Goal: Transaction & Acquisition: Register for event/course

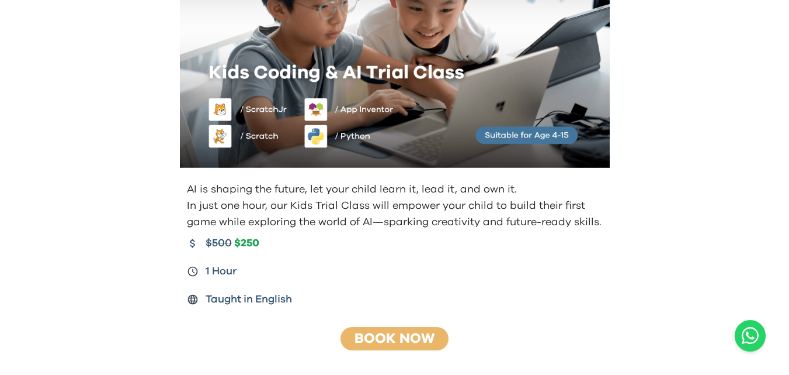
scroll to position [205, 0]
